Goal: Transaction & Acquisition: Download file/media

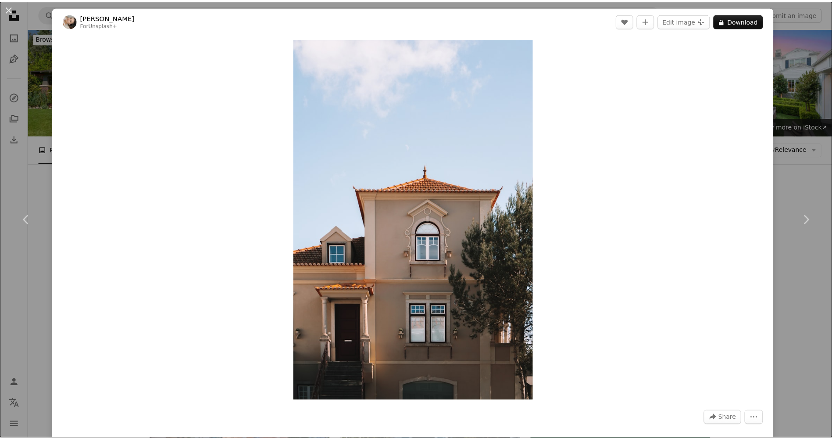
scroll to position [3776, 0]
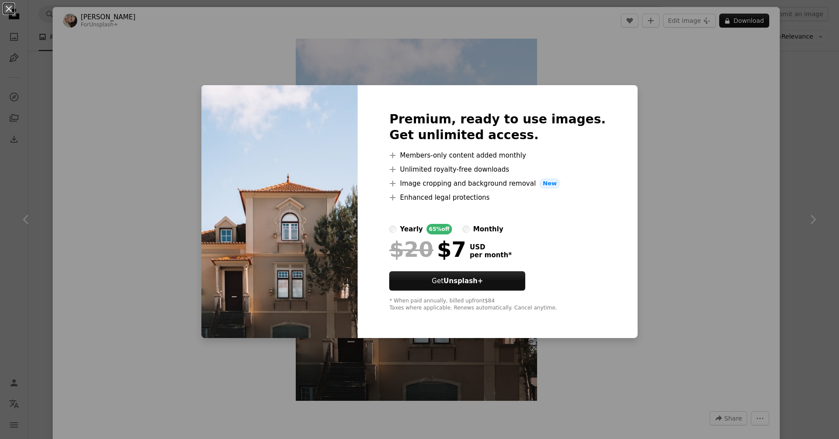
click at [677, 72] on div "An X shape Premium, ready to use images. Get unlimited access. A plus sign Memb…" at bounding box center [419, 219] width 839 height 439
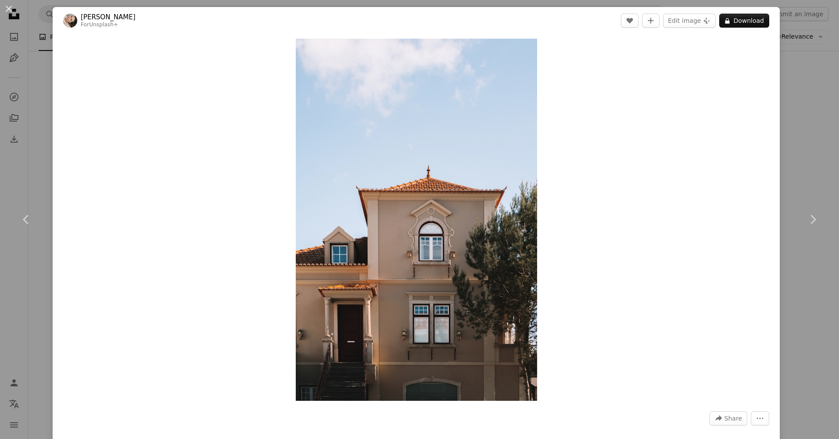
click at [25, 43] on div "An X shape Chevron left Chevron right [PERSON_NAME] For Unsplash+ A heart A plu…" at bounding box center [419, 219] width 839 height 439
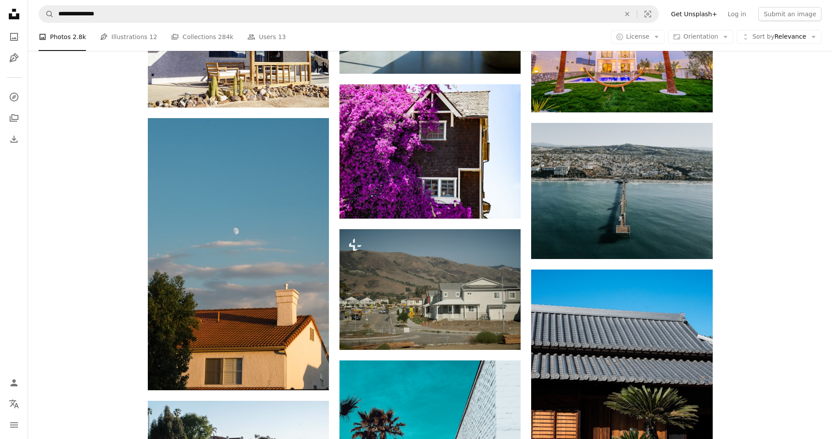
scroll to position [2273, 0]
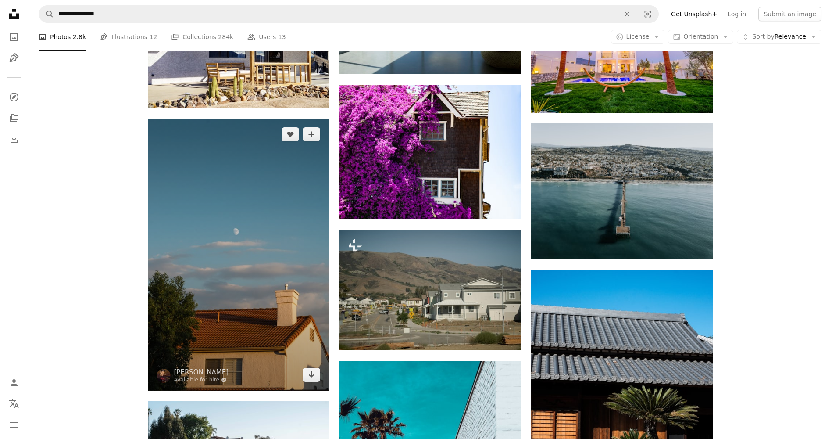
click at [207, 176] on img at bounding box center [238, 254] width 181 height 272
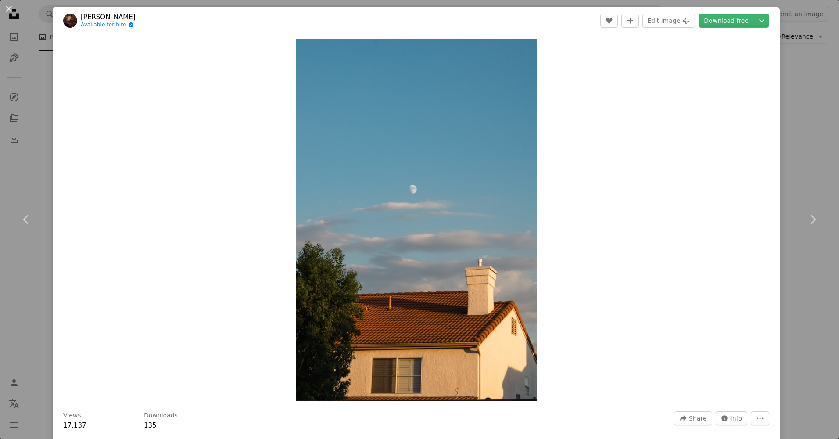
click at [778, 180] on div "An X shape Chevron left Chevron right [PERSON_NAME] Available for hire A checkm…" at bounding box center [419, 219] width 839 height 439
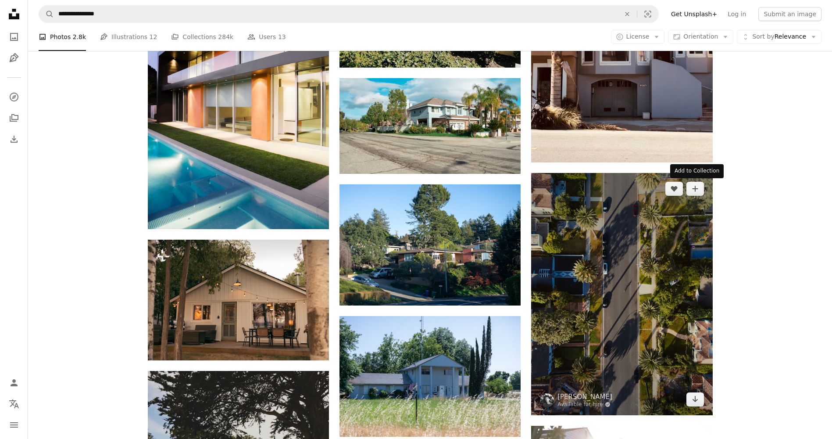
scroll to position [820, 0]
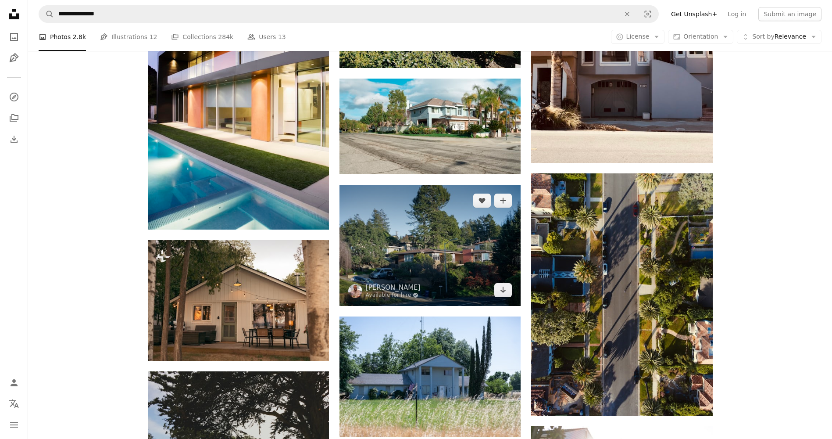
click at [473, 257] on img at bounding box center [430, 245] width 181 height 121
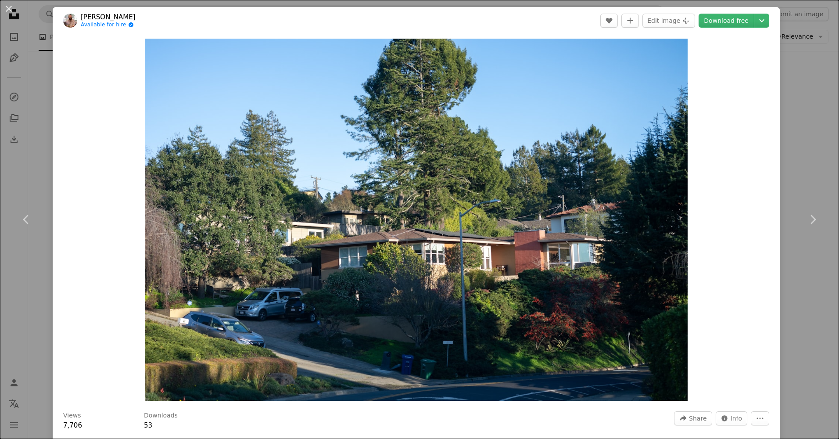
click at [790, 138] on div "An X shape Chevron left Chevron right [PERSON_NAME] Available for hire A checkm…" at bounding box center [419, 219] width 839 height 439
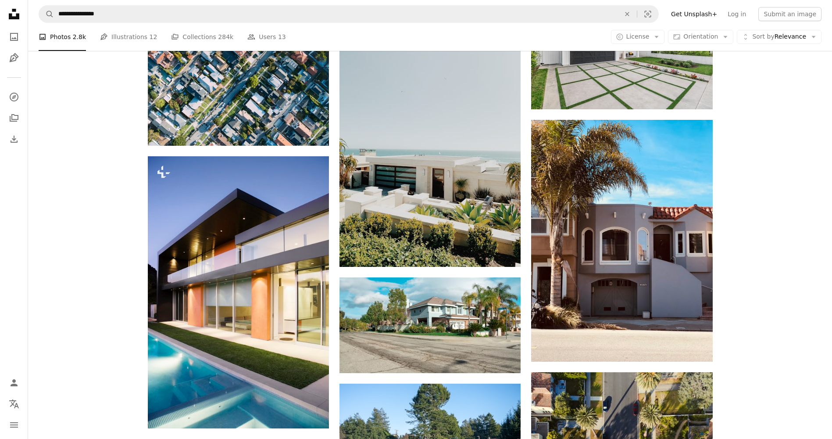
scroll to position [620, 0]
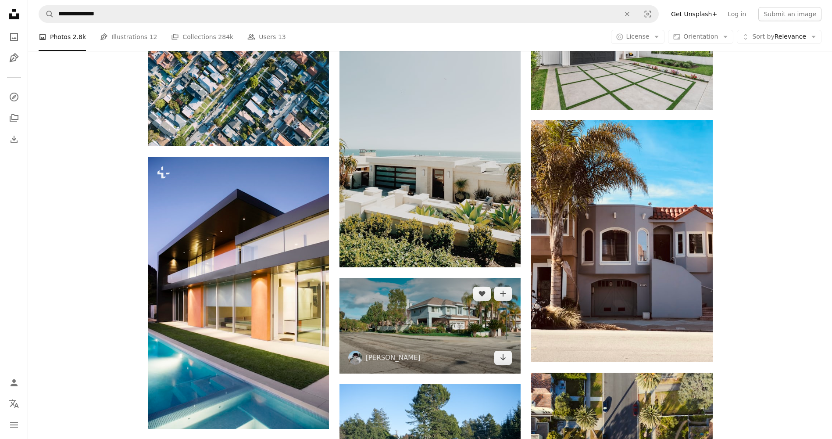
click at [450, 323] on img at bounding box center [430, 326] width 181 height 96
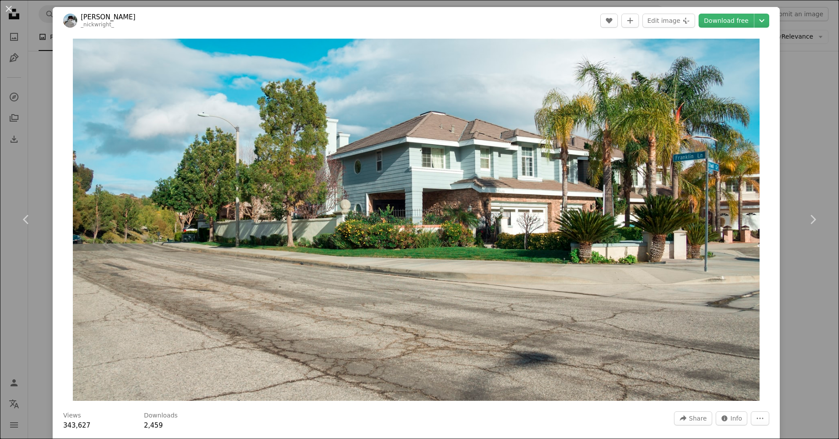
click at [797, 88] on div "An X shape Chevron left Chevron right [PERSON_NAME] _nickwright_ A heart A plus…" at bounding box center [419, 219] width 839 height 439
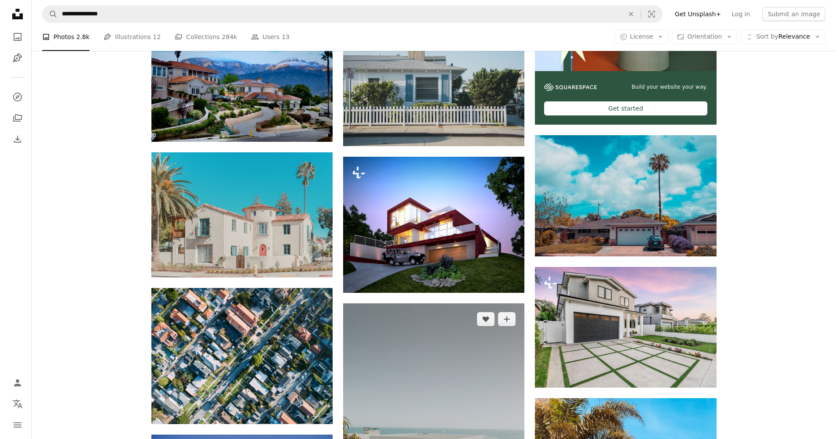
scroll to position [342, 0]
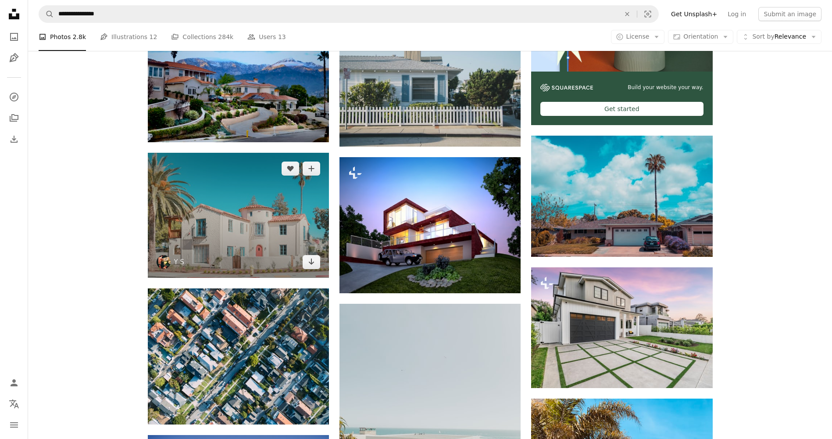
click at [291, 215] on img at bounding box center [238, 215] width 181 height 125
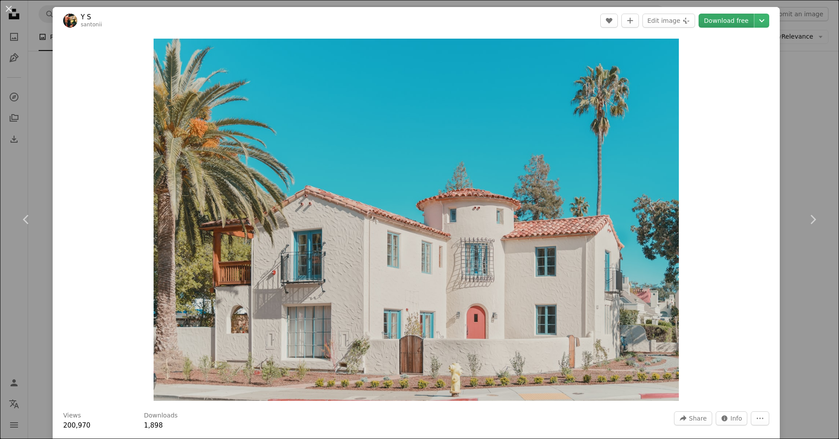
click at [727, 22] on link "Download free" at bounding box center [726, 21] width 55 height 14
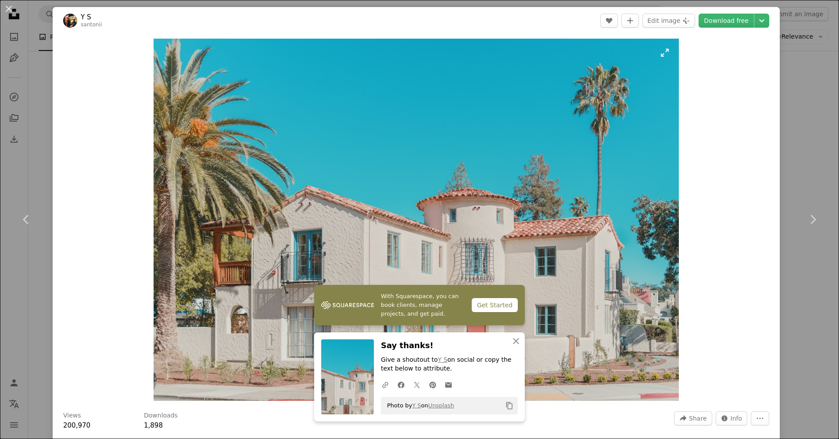
click at [420, 181] on img "Zoom in on this image" at bounding box center [416, 220] width 525 height 362
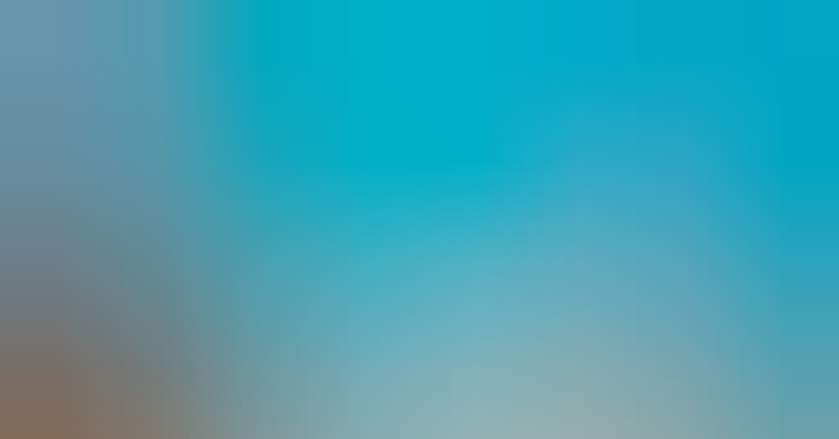
scroll to position [66, 0]
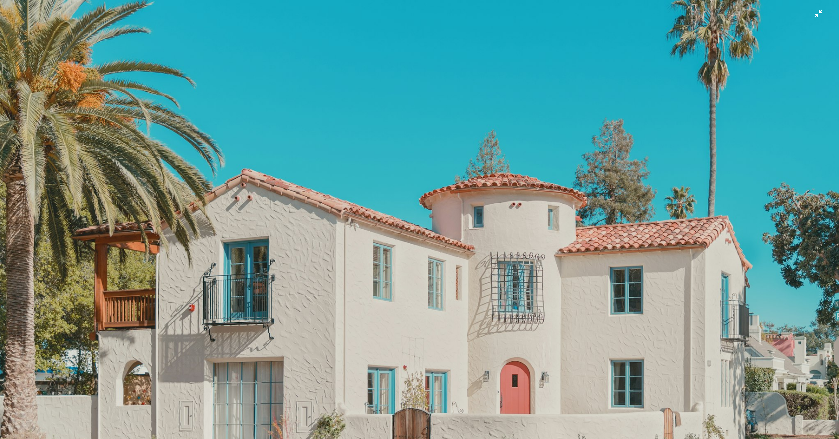
click at [476, 175] on img "Zoom out on this image" at bounding box center [420, 223] width 840 height 579
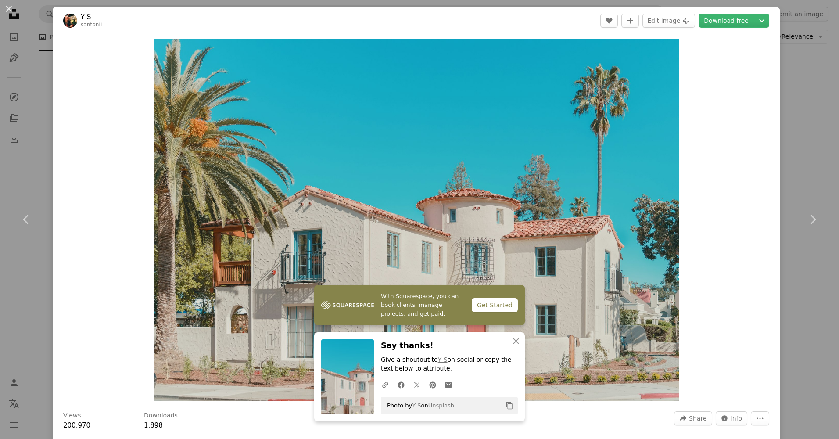
click at [125, 289] on div "Zoom in" at bounding box center [416, 219] width 727 height 371
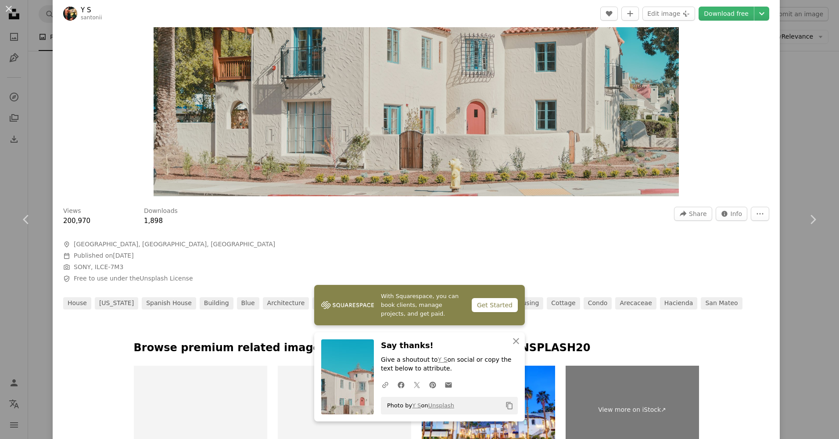
scroll to position [201, 0]
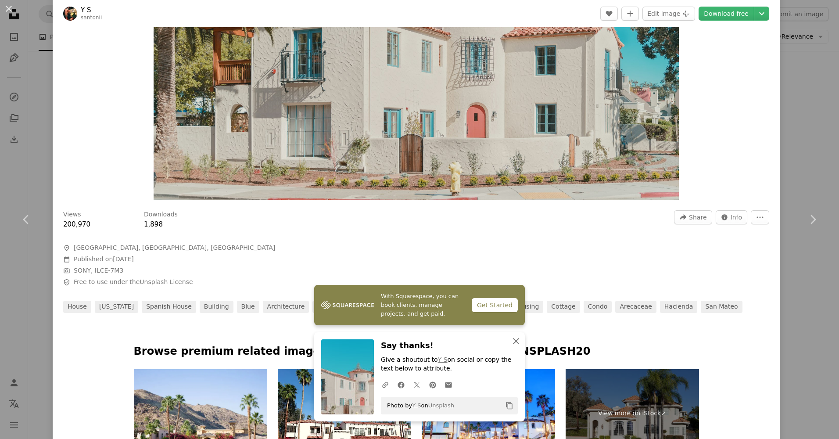
click at [509, 333] on button "An X shape Close" at bounding box center [516, 341] width 18 height 18
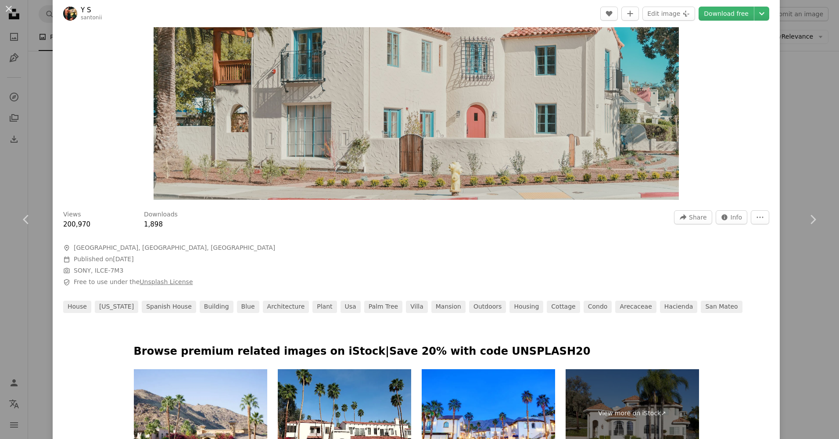
click at [160, 283] on link "Unsplash License" at bounding box center [166, 281] width 53 height 7
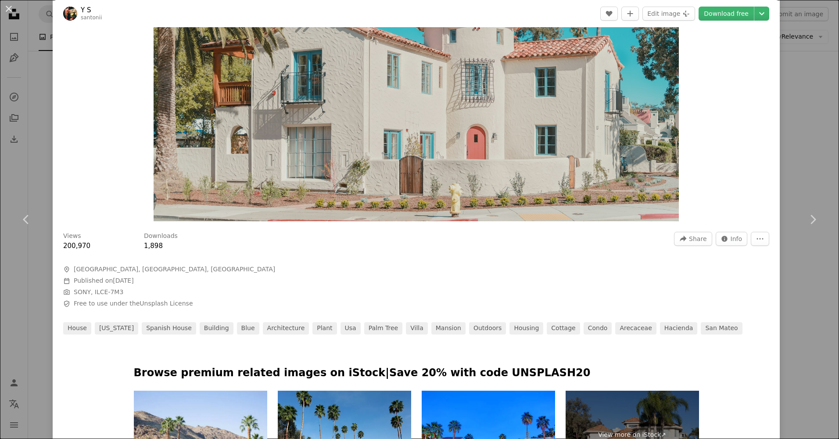
scroll to position [180, 0]
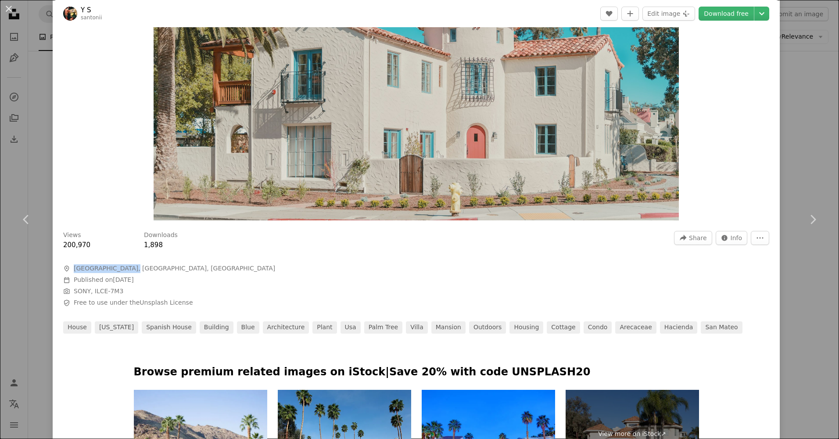
drag, startPoint x: 141, startPoint y: 267, endPoint x: 72, endPoint y: 272, distance: 69.1
click at [72, 272] on span "A map marker [GEOGRAPHIC_DATA], [GEOGRAPHIC_DATA], [GEOGRAPHIC_DATA]" at bounding box center [194, 268] width 263 height 9
copy span "[GEOGRAPHIC_DATA], [GEOGRAPHIC_DATA], [GEOGRAPHIC_DATA]"
